Goal: Find contact information

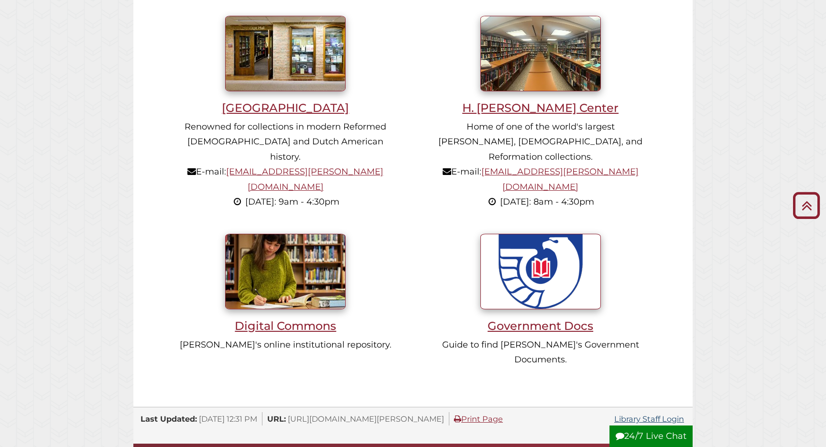
scroll to position [676, 0]
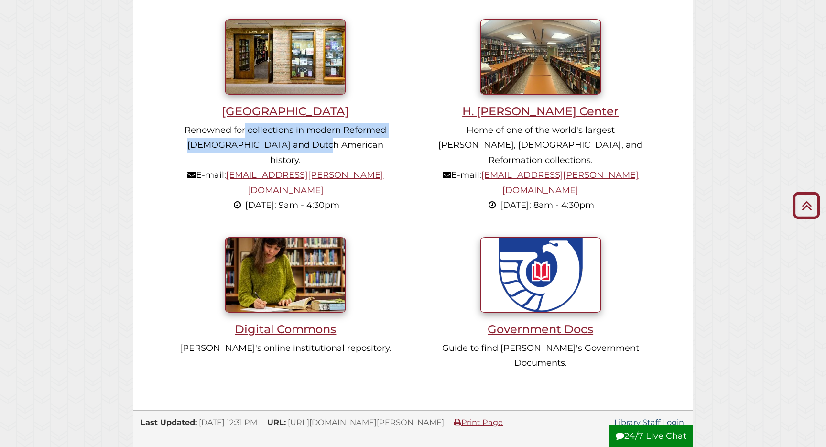
drag, startPoint x: 245, startPoint y: 138, endPoint x: 321, endPoint y: 145, distance: 76.3
click at [321, 145] on p "Renowned for collections in modern Reformed [DEMOGRAPHIC_DATA] and Dutch Americ…" at bounding box center [285, 168] width 222 height 90
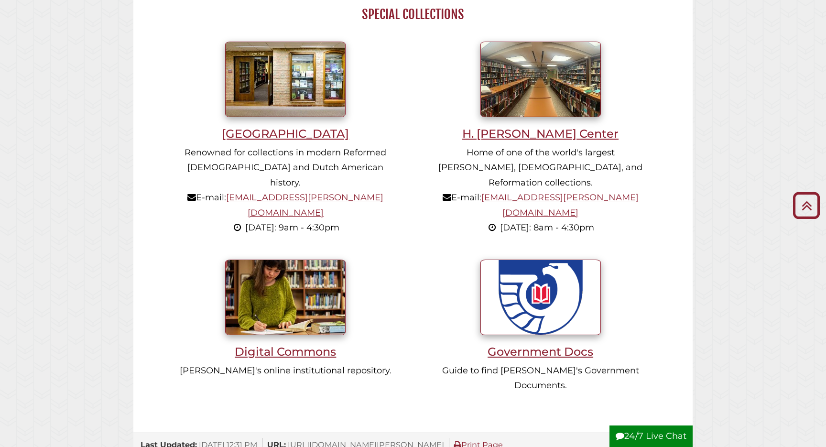
scroll to position [653, 0]
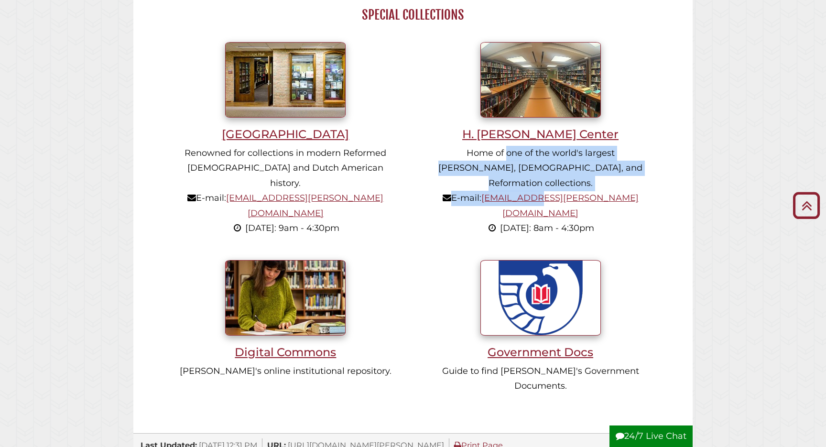
drag, startPoint x: 482, startPoint y: 157, endPoint x: 576, endPoint y: 180, distance: 97.4
click at [576, 180] on p "Home of one of the world's largest [PERSON_NAME], [DEMOGRAPHIC_DATA], and Refor…" at bounding box center [541, 191] width 222 height 90
drag, startPoint x: 486, startPoint y: 152, endPoint x: 576, endPoint y: 170, distance: 92.5
click at [576, 170] on p "Home of one of the world's largest [PERSON_NAME], [DEMOGRAPHIC_DATA], and Refor…" at bounding box center [541, 191] width 222 height 90
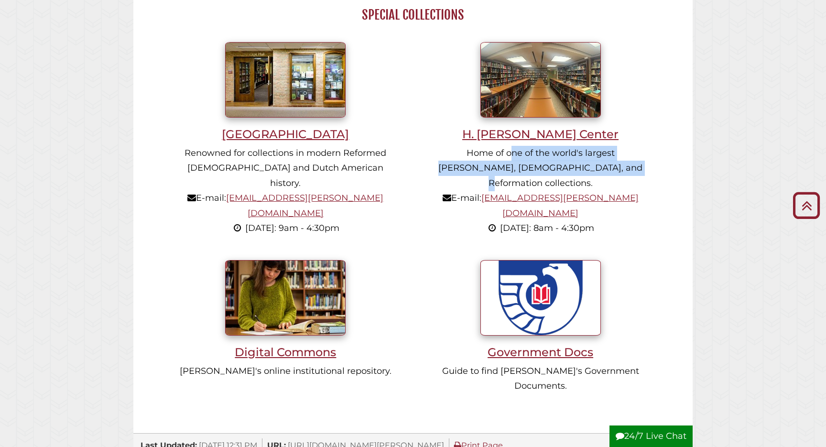
click at [576, 170] on p "Home of one of the world's largest [PERSON_NAME], [DEMOGRAPHIC_DATA], and Refor…" at bounding box center [541, 191] width 222 height 90
drag, startPoint x: 503, startPoint y: 158, endPoint x: 563, endPoint y: 170, distance: 60.9
click at [563, 170] on p "Home of one of the world's largest [PERSON_NAME], [DEMOGRAPHIC_DATA], and Refor…" at bounding box center [541, 191] width 222 height 90
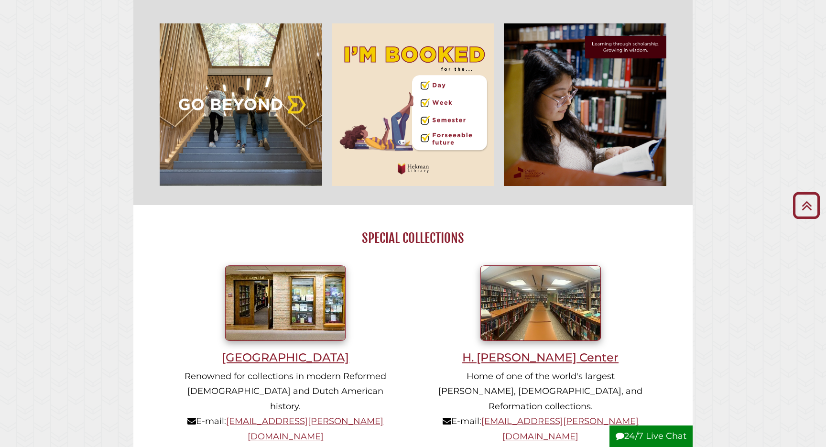
scroll to position [506, 0]
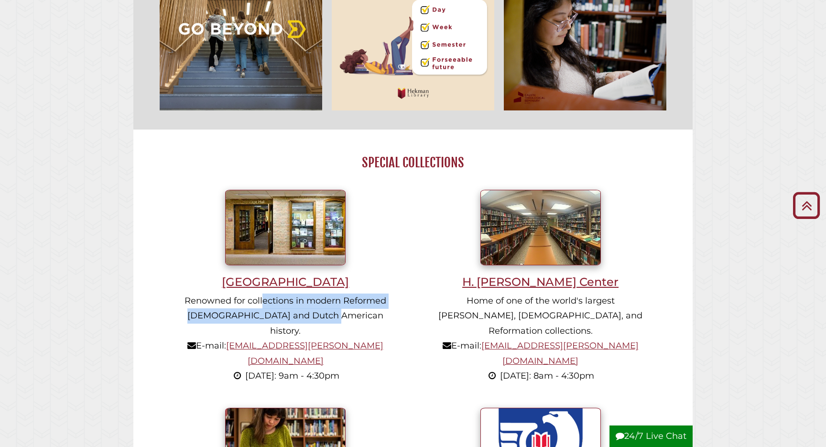
drag, startPoint x: 263, startPoint y: 300, endPoint x: 326, endPoint y: 322, distance: 67.0
click at [326, 322] on p "Renowned for collections in modern Reformed [DEMOGRAPHIC_DATA] and Dutch Americ…" at bounding box center [285, 339] width 222 height 90
drag, startPoint x: 247, startPoint y: 300, endPoint x: 303, endPoint y: 317, distance: 58.4
click at [303, 317] on p "Renowned for collections in modern Reformed [DEMOGRAPHIC_DATA] and Dutch Americ…" at bounding box center [285, 339] width 222 height 90
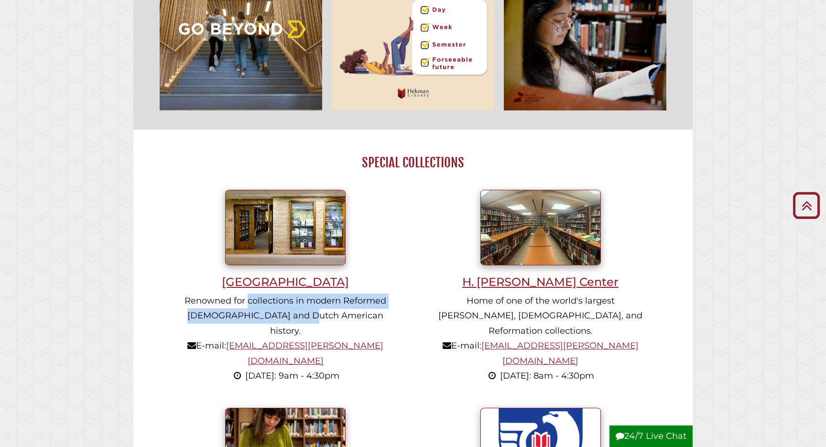
click at [303, 317] on p "Renowned for collections in modern Reformed [DEMOGRAPHIC_DATA] and Dutch Americ…" at bounding box center [285, 339] width 222 height 90
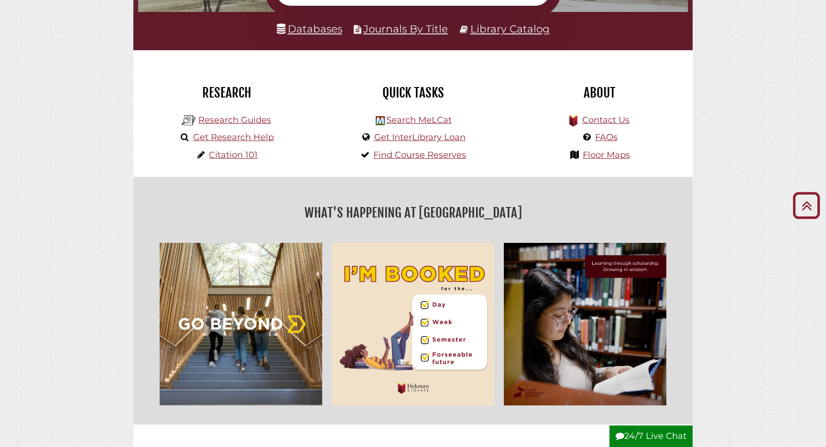
scroll to position [0, 0]
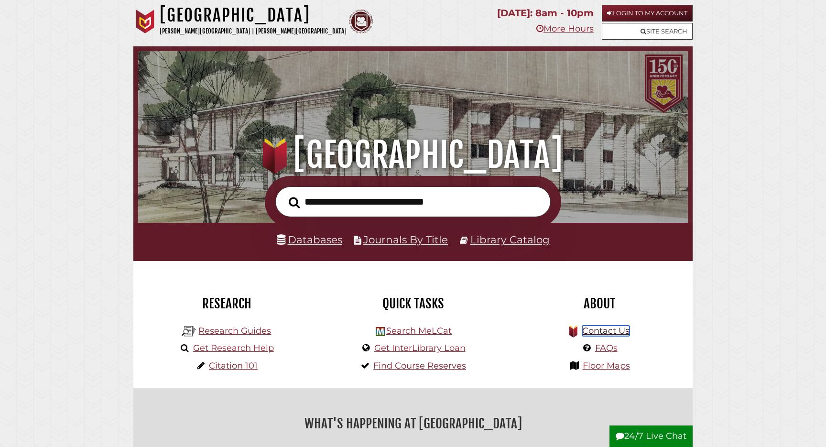
click at [610, 332] on link "Contact Us" at bounding box center [605, 331] width 47 height 11
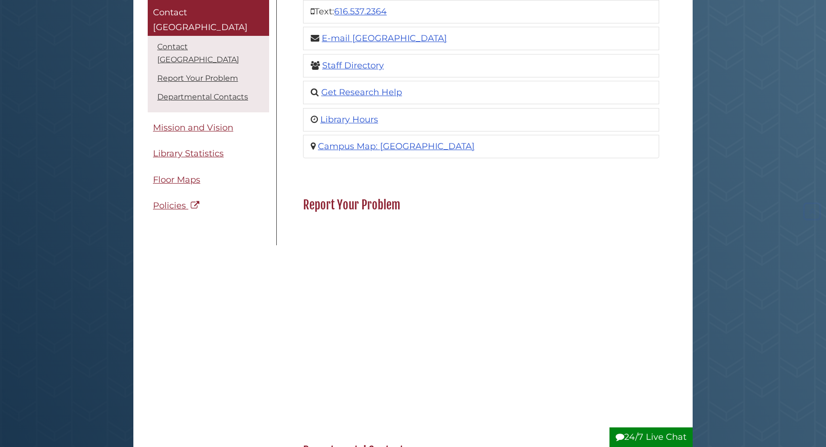
scroll to position [222, 0]
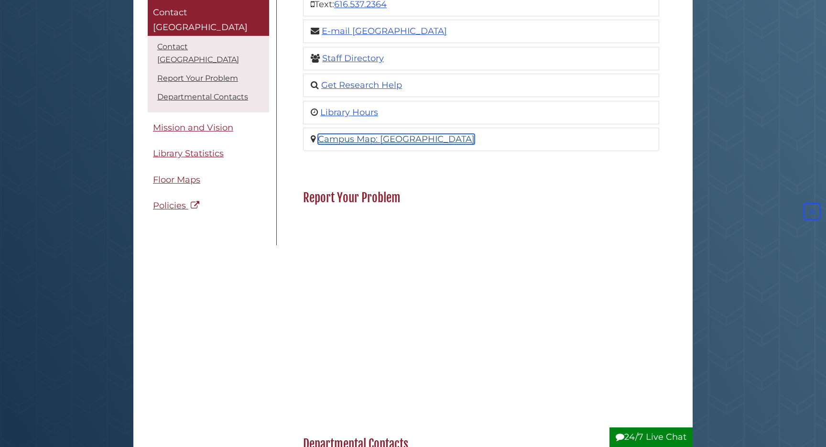
click at [391, 139] on link "Campus Map: Hekman Library" at bounding box center [396, 139] width 157 height 11
